Goal: Communication & Community: Participate in discussion

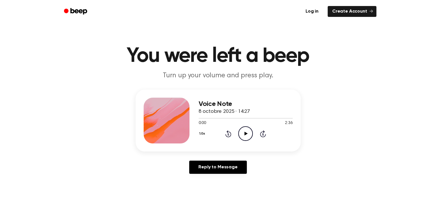
click at [246, 133] on icon at bounding box center [245, 134] width 3 height 4
click at [246, 134] on icon at bounding box center [245, 134] width 3 height 4
click at [249, 133] on icon "Pause Audio" at bounding box center [245, 133] width 15 height 15
drag, startPoint x: 290, startPoint y: 118, endPoint x: 232, endPoint y: 117, distance: 58.2
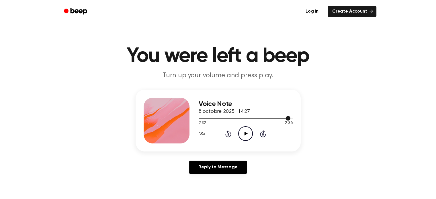
click at [223, 116] on div at bounding box center [245, 118] width 94 height 5
drag, startPoint x: 221, startPoint y: 117, endPoint x: 195, endPoint y: 118, distance: 26.1
click at [195, 118] on div "Voice Note 8 octobre 2025 · 14:27 0:40 2:36 Your browser does not support the […" at bounding box center [217, 121] width 165 height 62
click at [228, 135] on icon at bounding box center [227, 134] width 1 height 2
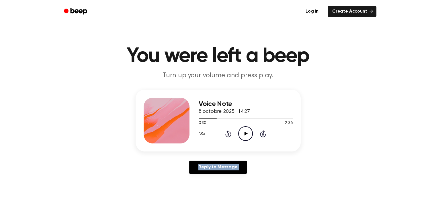
click at [228, 135] on icon at bounding box center [227, 134] width 1 height 2
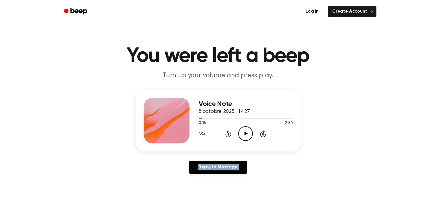
click at [228, 135] on icon at bounding box center [227, 134] width 1 height 2
drag, startPoint x: 352, startPoint y: 123, endPoint x: 329, endPoint y: 163, distance: 45.4
click at [329, 163] on div "Voice Note 8 octobre 2025 · 14:27 0:00 2:36 Your browser does not support the […" at bounding box center [218, 134] width 422 height 89
